Goal: Find specific page/section: Find specific page/section

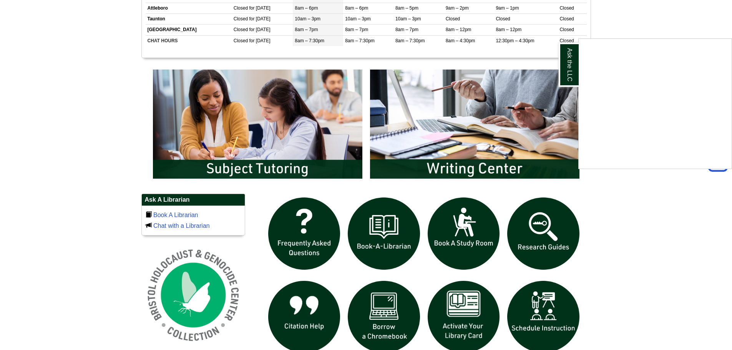
scroll to position [461, 0]
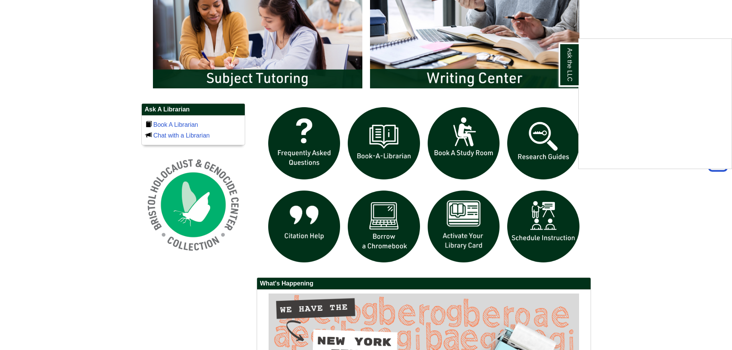
click at [683, 263] on div "Ask the LLC" at bounding box center [366, 175] width 732 height 350
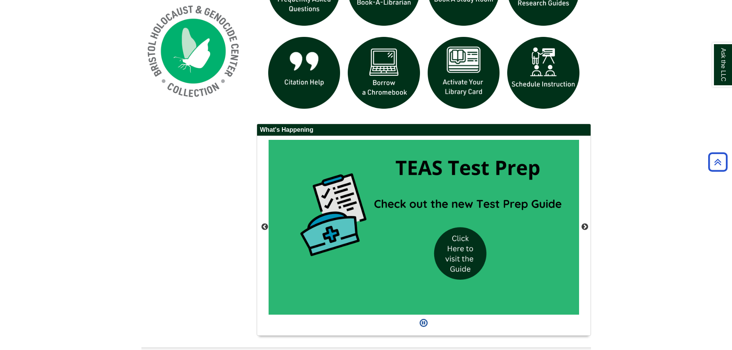
scroll to position [632, 0]
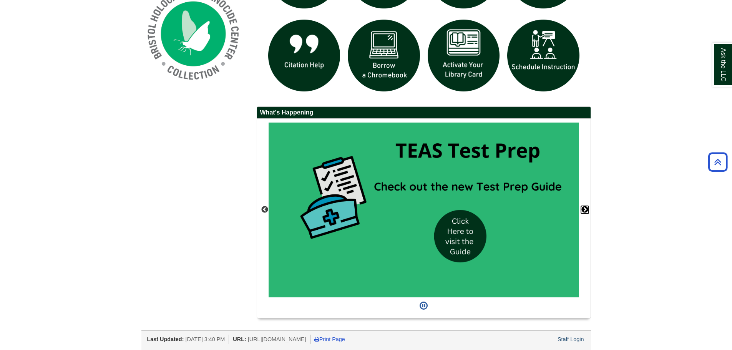
click at [582, 207] on button "Next" at bounding box center [585, 210] width 8 height 8
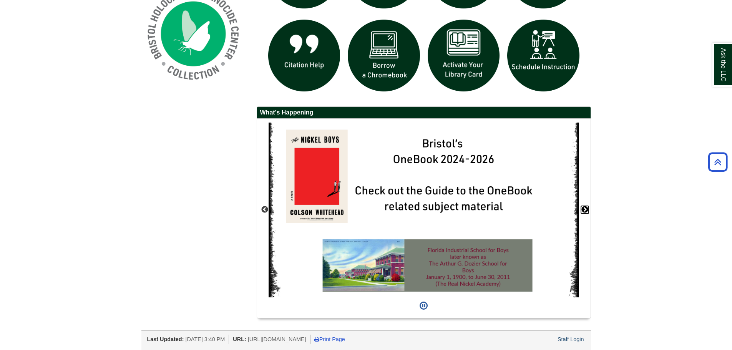
click at [582, 207] on button "Next" at bounding box center [585, 210] width 8 height 8
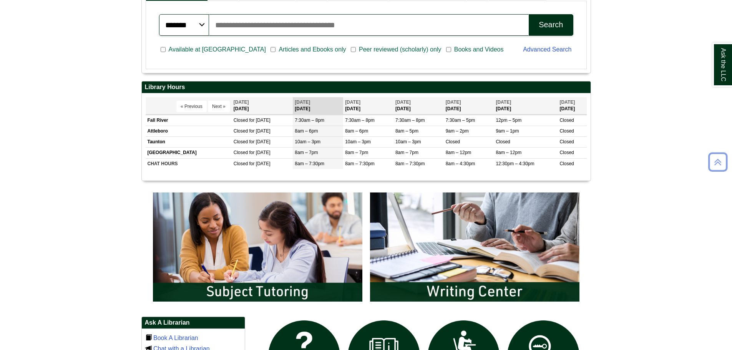
scroll to position [402, 0]
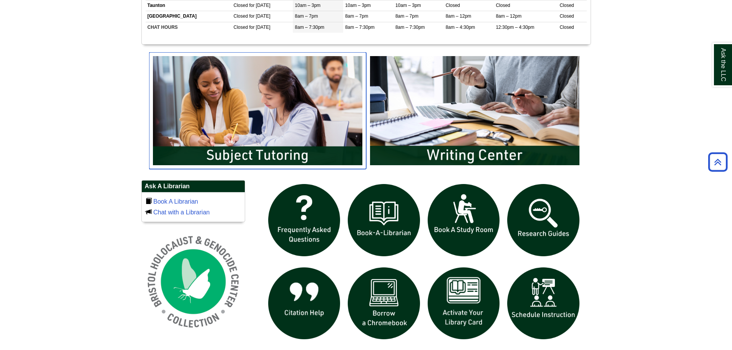
click at [254, 126] on img "slideshow" at bounding box center [257, 110] width 217 height 117
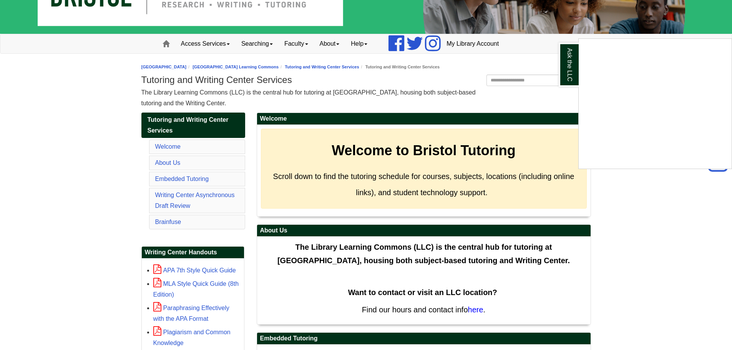
scroll to position [38, 0]
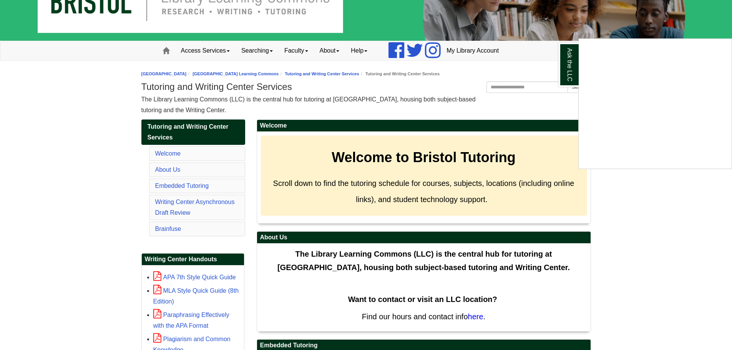
click at [202, 189] on div "Ask the LLC" at bounding box center [366, 175] width 732 height 350
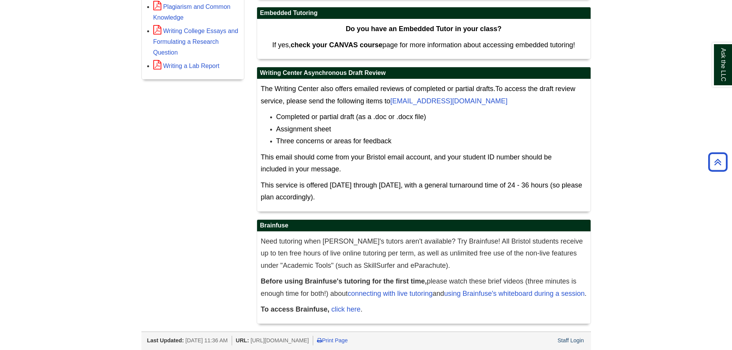
scroll to position [384, 0]
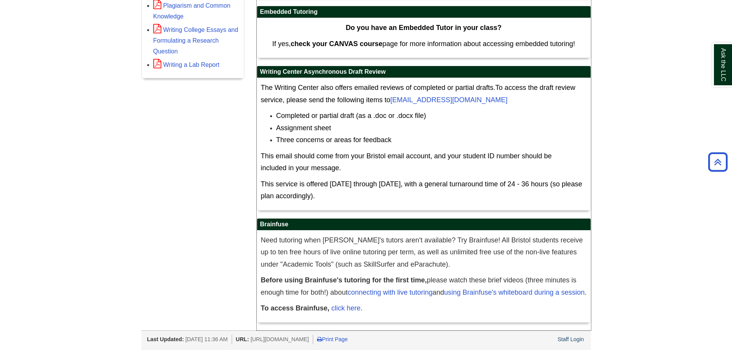
click at [455, 302] on p "To access Brainfuse, click here ." at bounding box center [424, 308] width 326 height 12
